Goal: Find specific page/section: Find specific page/section

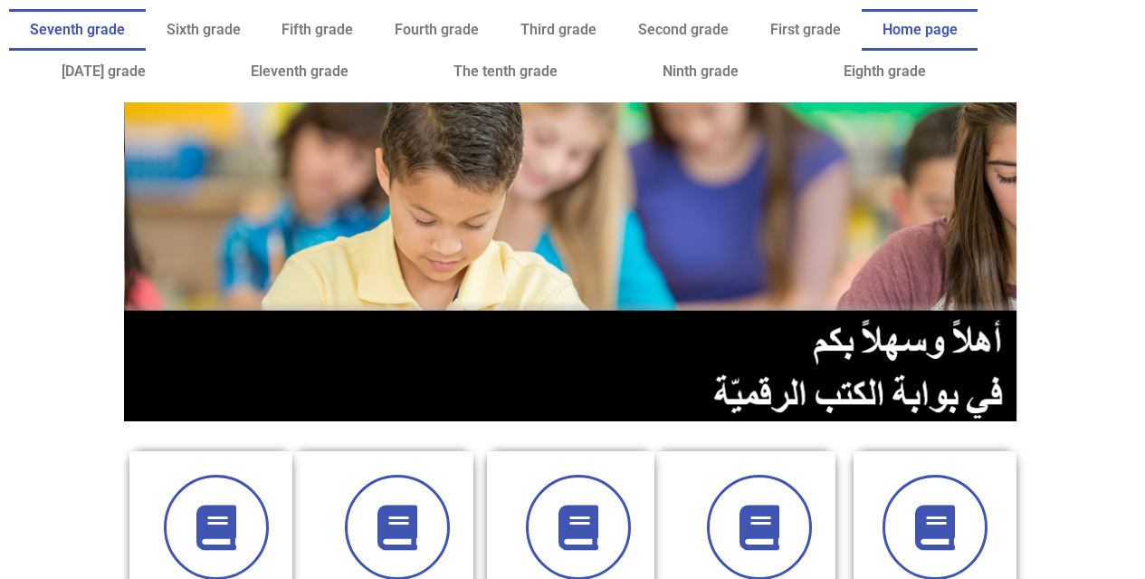
click at [101, 20] on link "Seventh grade" at bounding box center [77, 30] width 137 height 42
drag, startPoint x: 0, startPoint y: 0, endPoint x: 112, endPoint y: 409, distance: 424.4
click at [112, 409] on div at bounding box center [572, 265] width 925 height 352
click at [78, 33] on font "Seventh grade" at bounding box center [77, 29] width 95 height 17
click at [74, 41] on link "Seventh grade" at bounding box center [77, 30] width 137 height 42
